Goal: Task Accomplishment & Management: Manage account settings

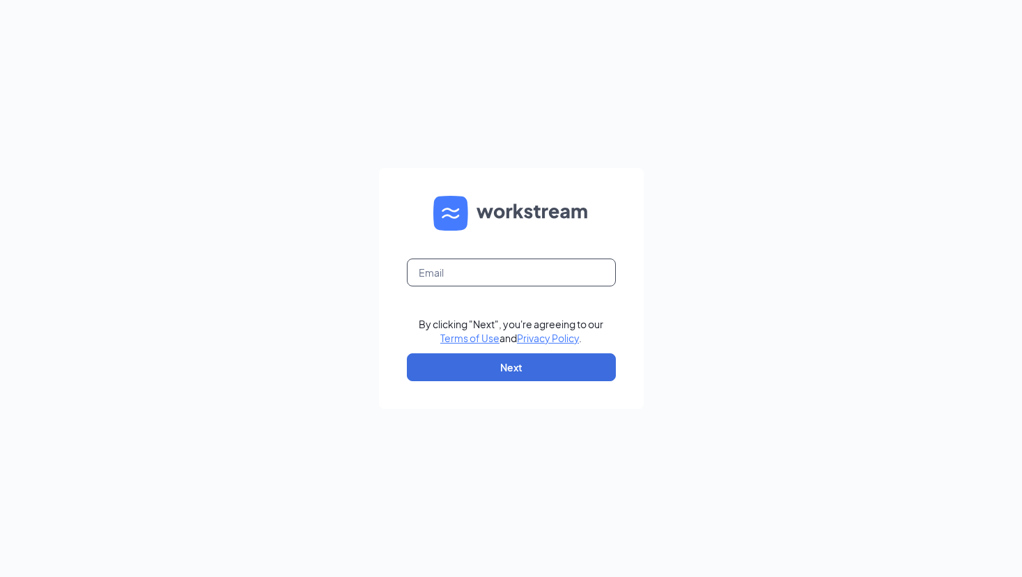
click at [454, 271] on input "text" at bounding box center [511, 272] width 209 height 28
type input "Adam.martin@cfafranchisee.com"
type input "Adam.Martin@cfafranchisee.com"
click at [520, 378] on button "Next" at bounding box center [511, 367] width 209 height 28
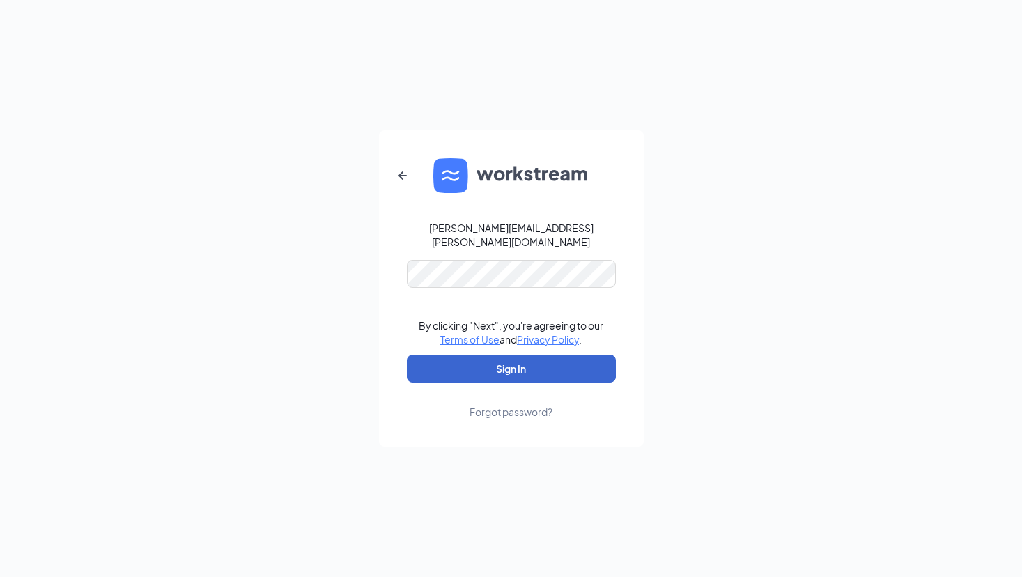
click at [511, 361] on button "Sign In" at bounding box center [511, 369] width 209 height 28
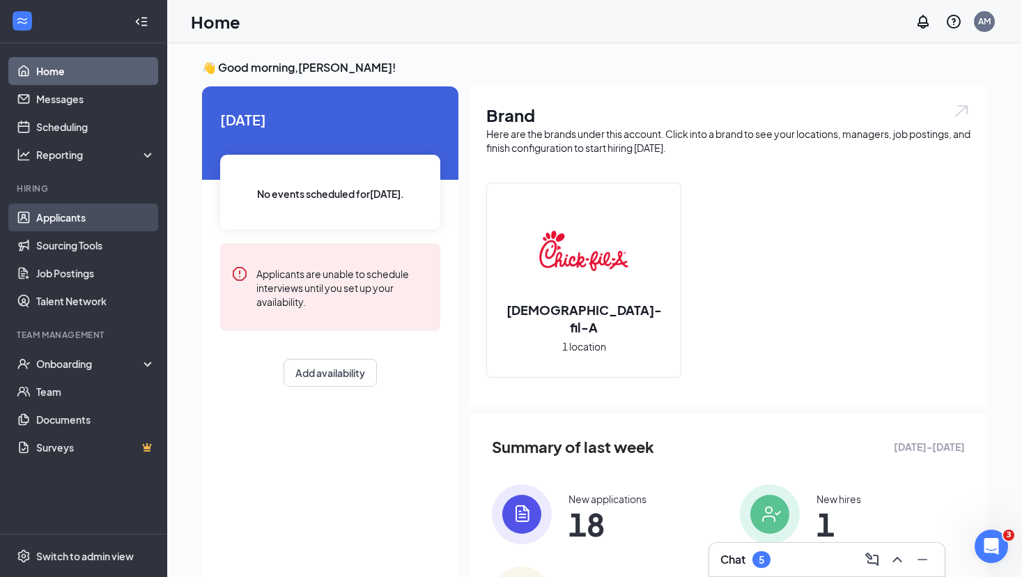
click at [77, 220] on link "Applicants" at bounding box center [95, 217] width 119 height 28
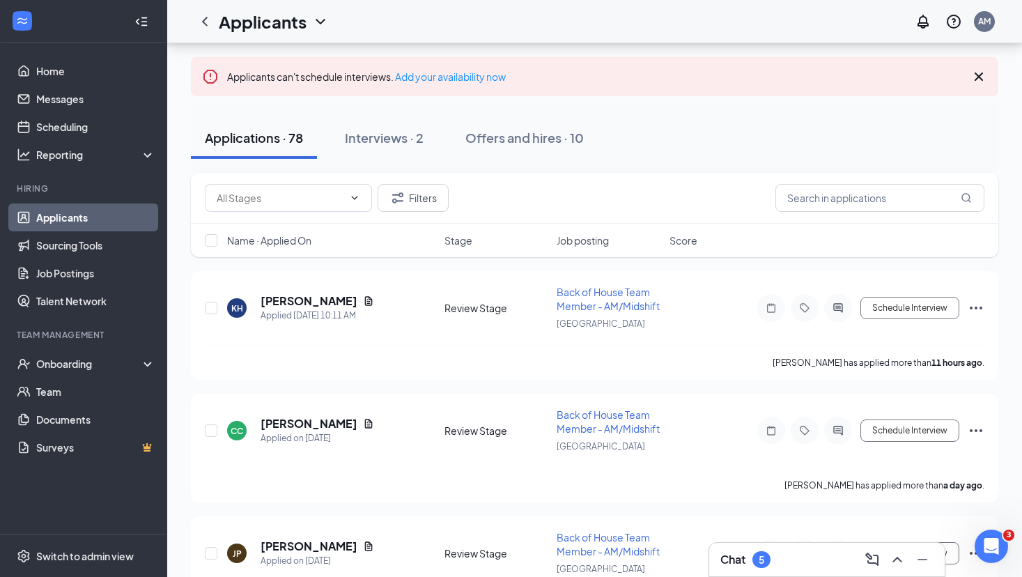
scroll to position [70, 0]
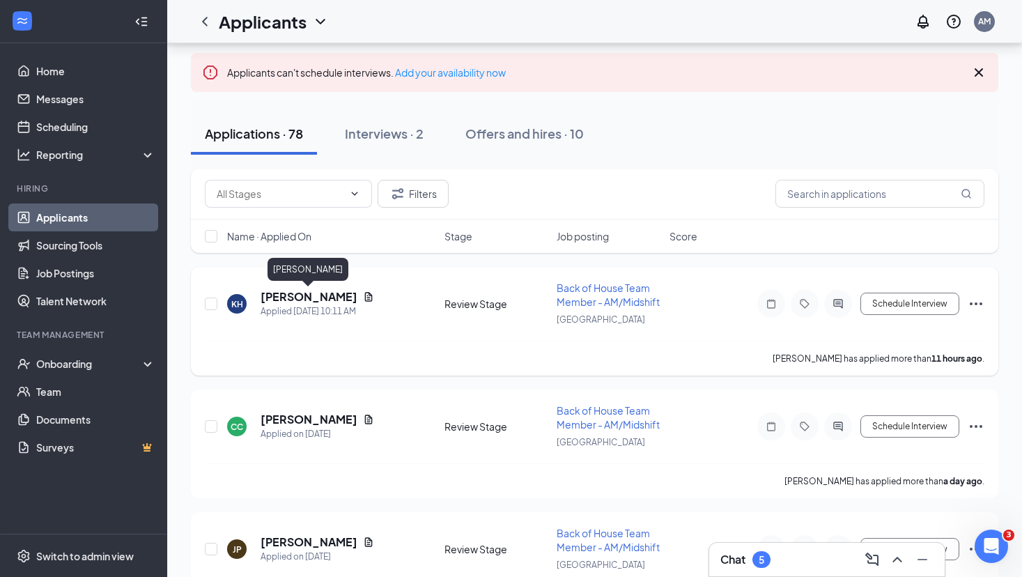
click at [294, 299] on h5 "[PERSON_NAME]" at bounding box center [308, 296] width 97 height 15
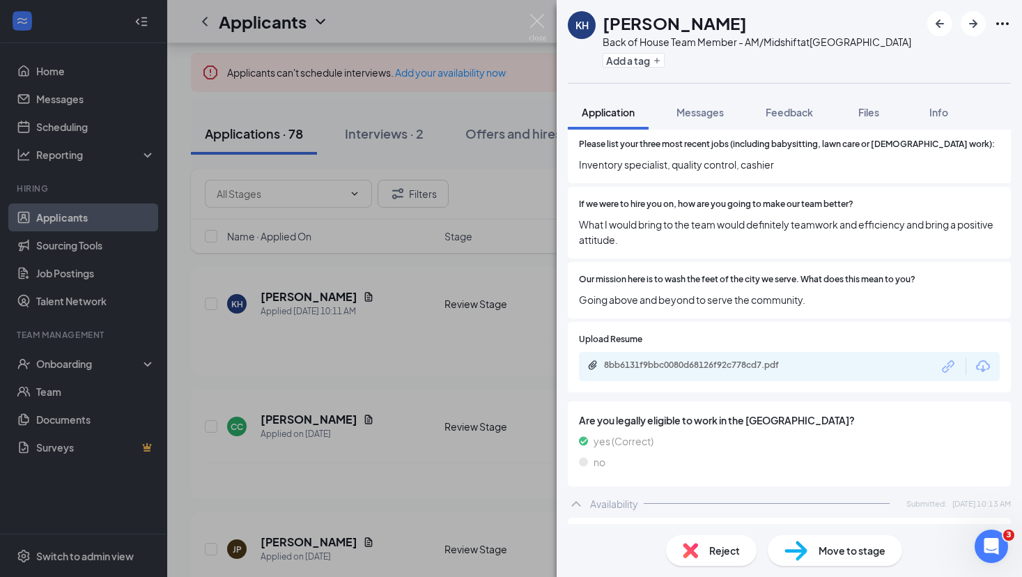
scroll to position [662, 0]
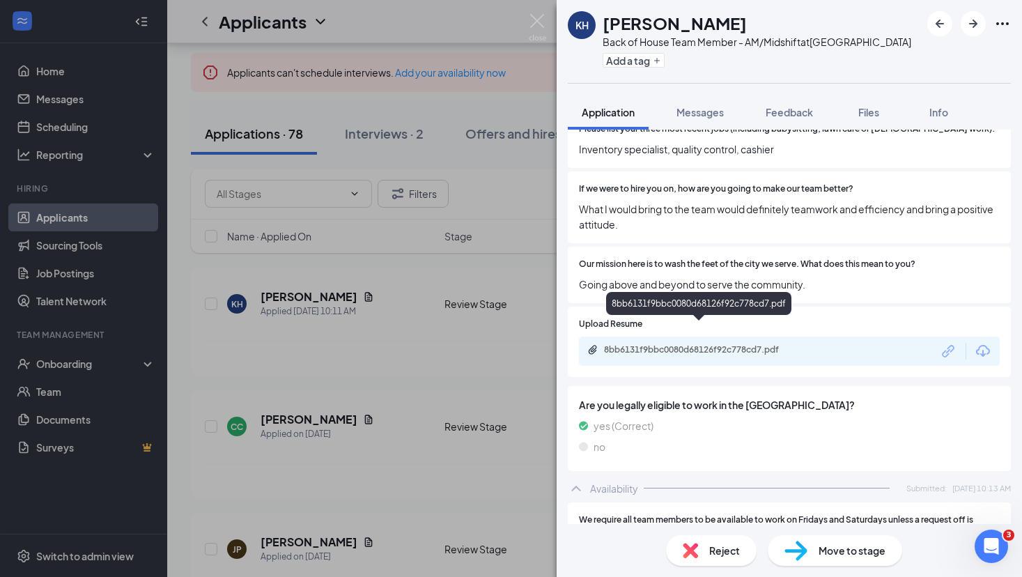
click at [722, 344] on div "8bb6131f9bbc0080d68126f92c778cd7.pdf" at bounding box center [701, 349] width 195 height 11
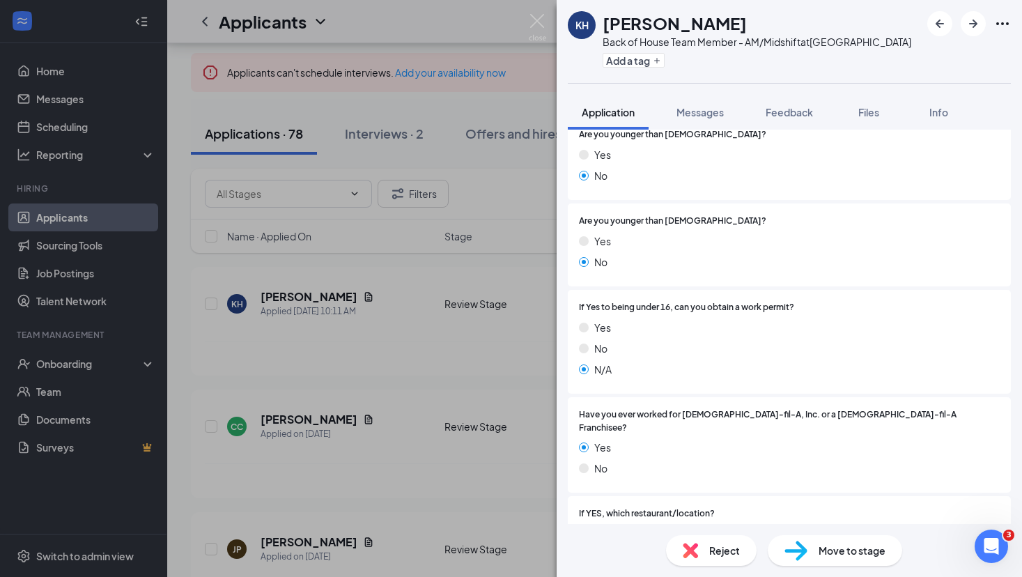
scroll to position [98, 0]
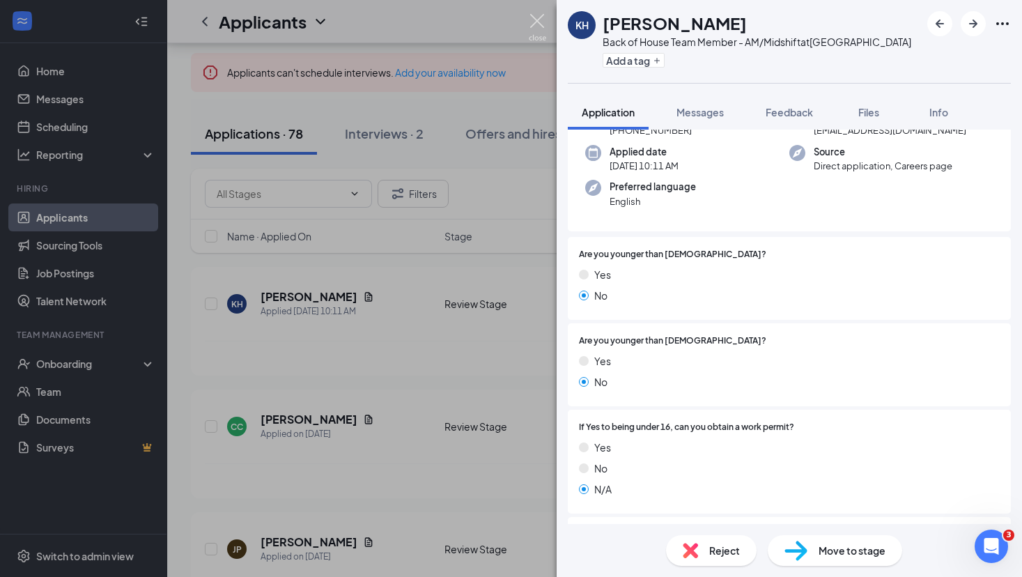
click at [540, 25] on img at bounding box center [537, 27] width 17 height 27
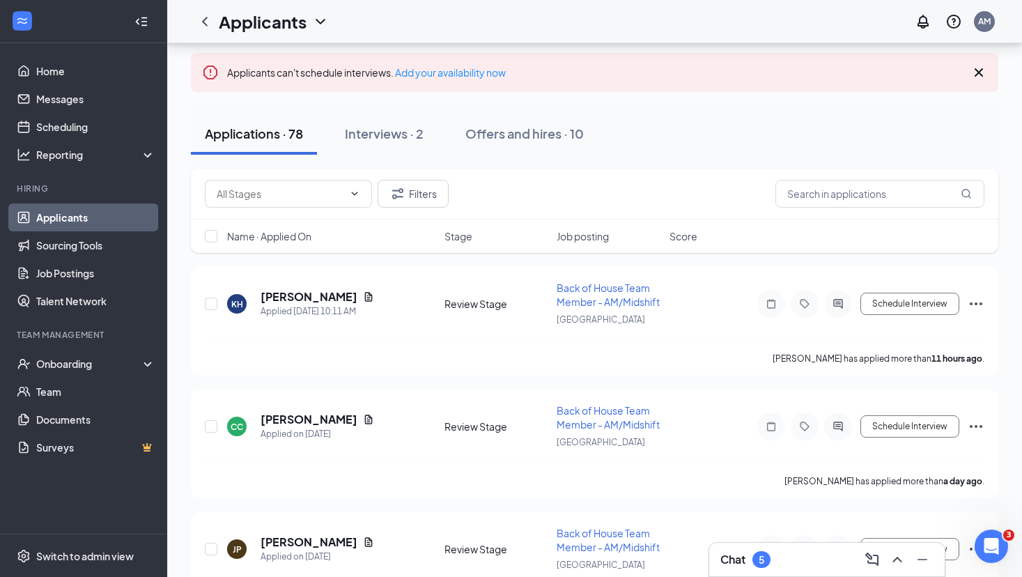
click at [777, 552] on div "Chat 5" at bounding box center [826, 559] width 213 height 22
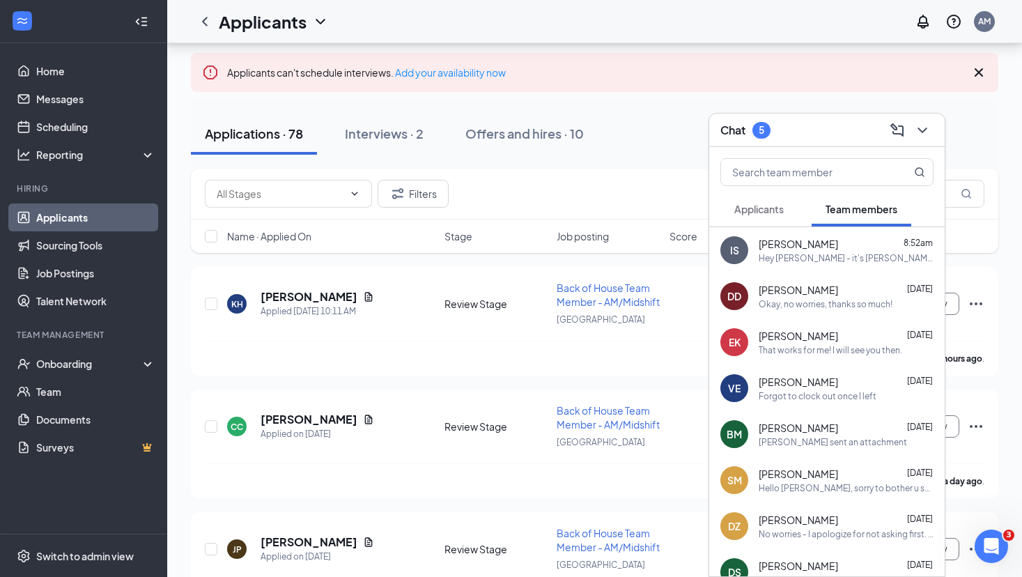
click at [771, 205] on span "Applicants" at bounding box center [758, 209] width 49 height 13
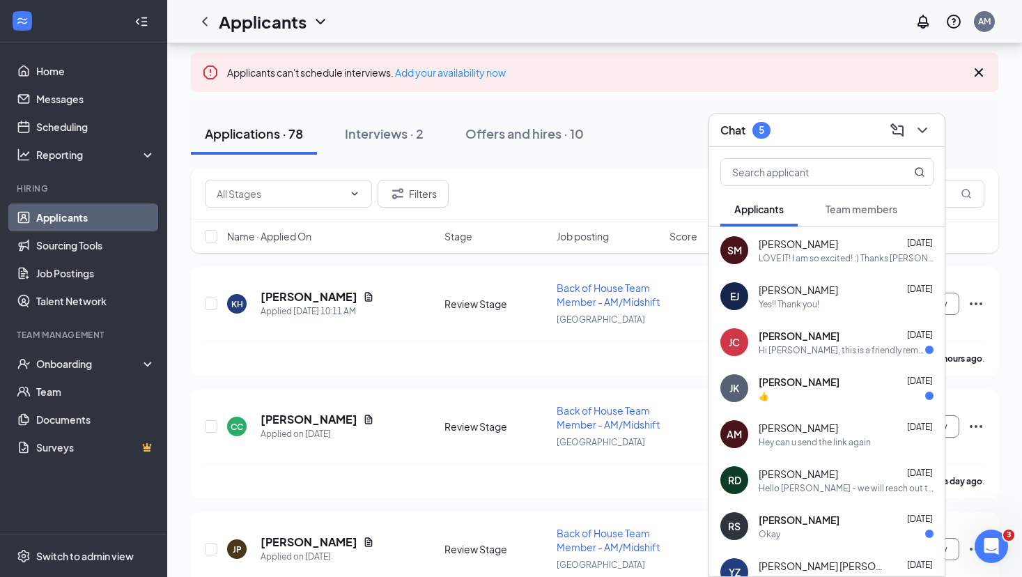
click at [866, 218] on button "Team members" at bounding box center [861, 209] width 100 height 35
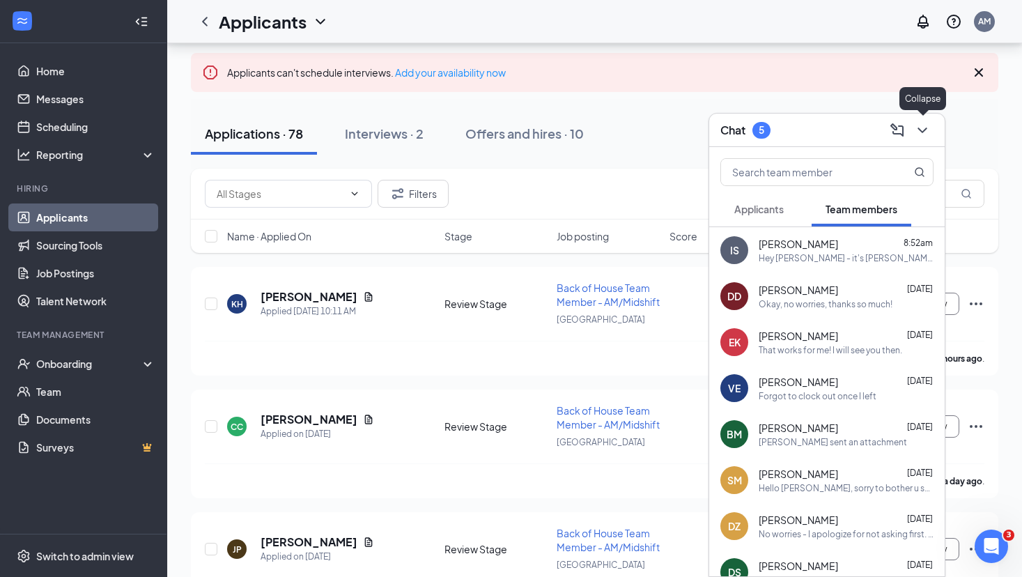
click at [927, 137] on icon "ChevronDown" at bounding box center [922, 130] width 17 height 17
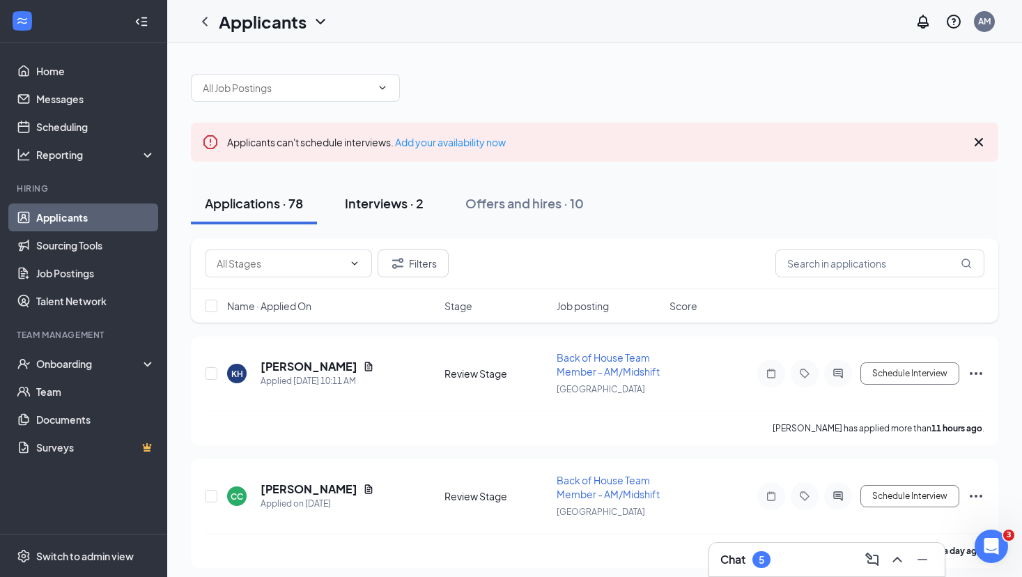
click at [398, 202] on div "Interviews · 2" at bounding box center [384, 202] width 79 height 17
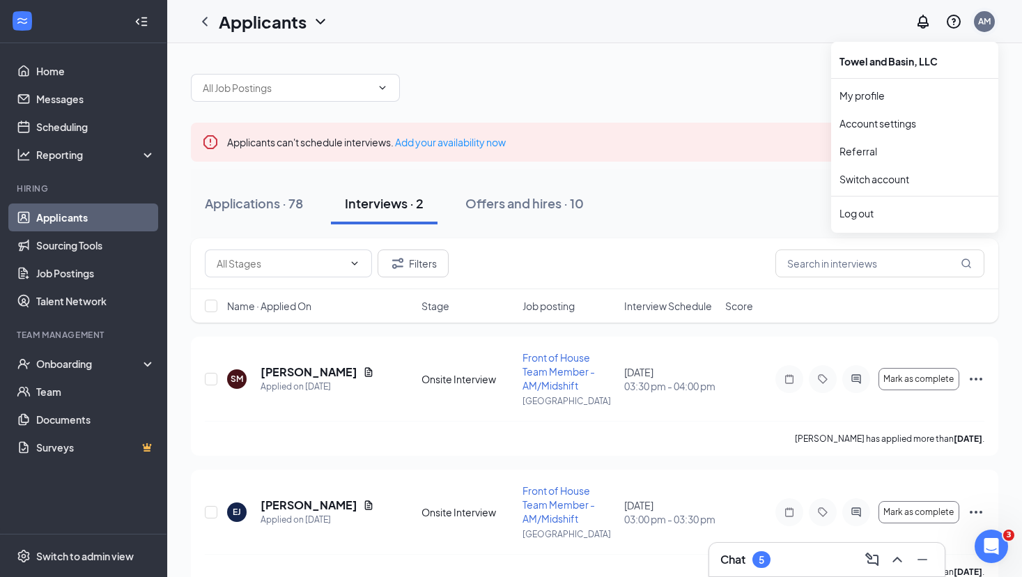
click at [988, 21] on div "AM" at bounding box center [984, 21] width 13 height 12
click at [869, 215] on div "Log out" at bounding box center [914, 213] width 150 height 14
